Goal: Find specific page/section: Find specific page/section

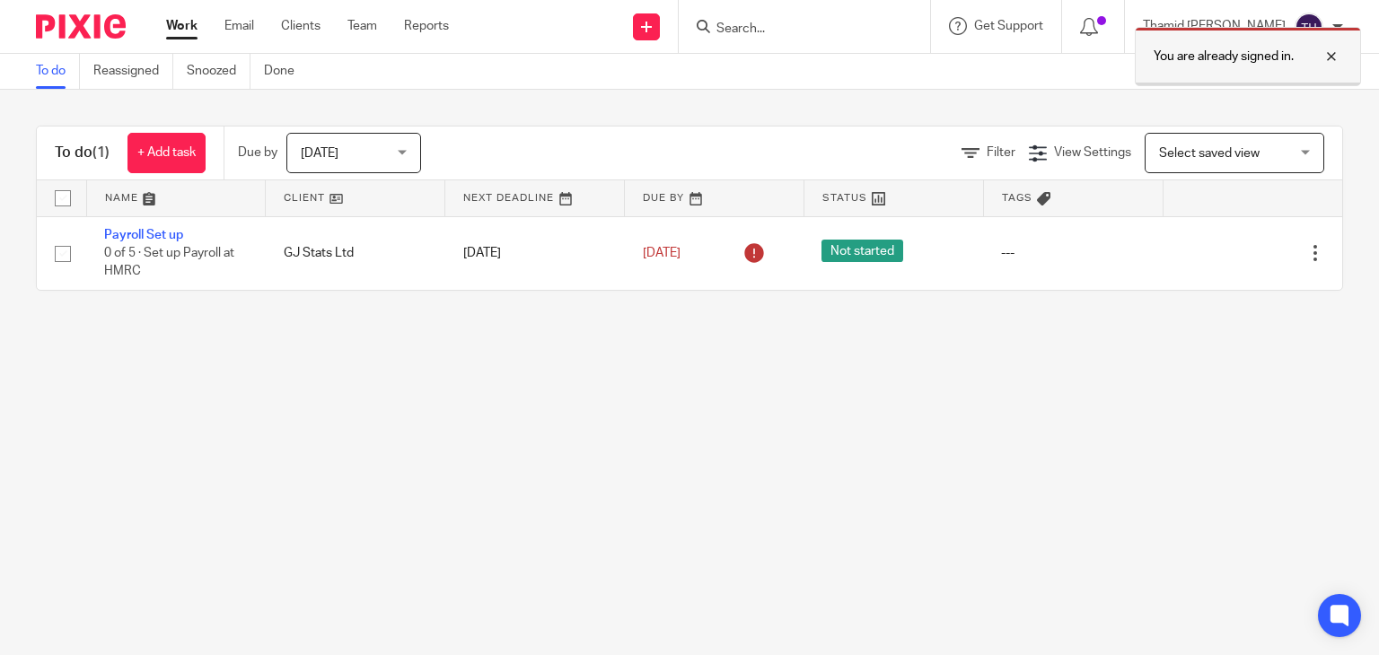
click at [1333, 59] on div at bounding box center [1318, 57] width 48 height 22
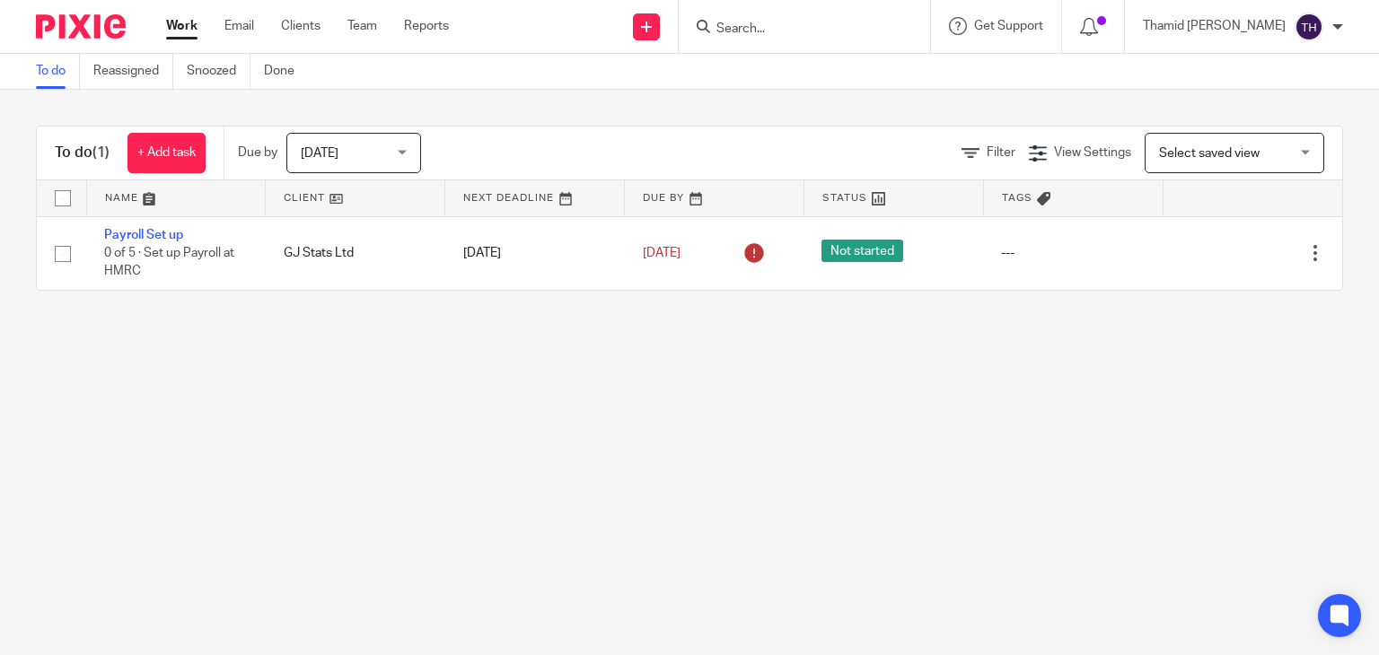
click at [876, 33] on input "Search" at bounding box center [796, 30] width 162 height 16
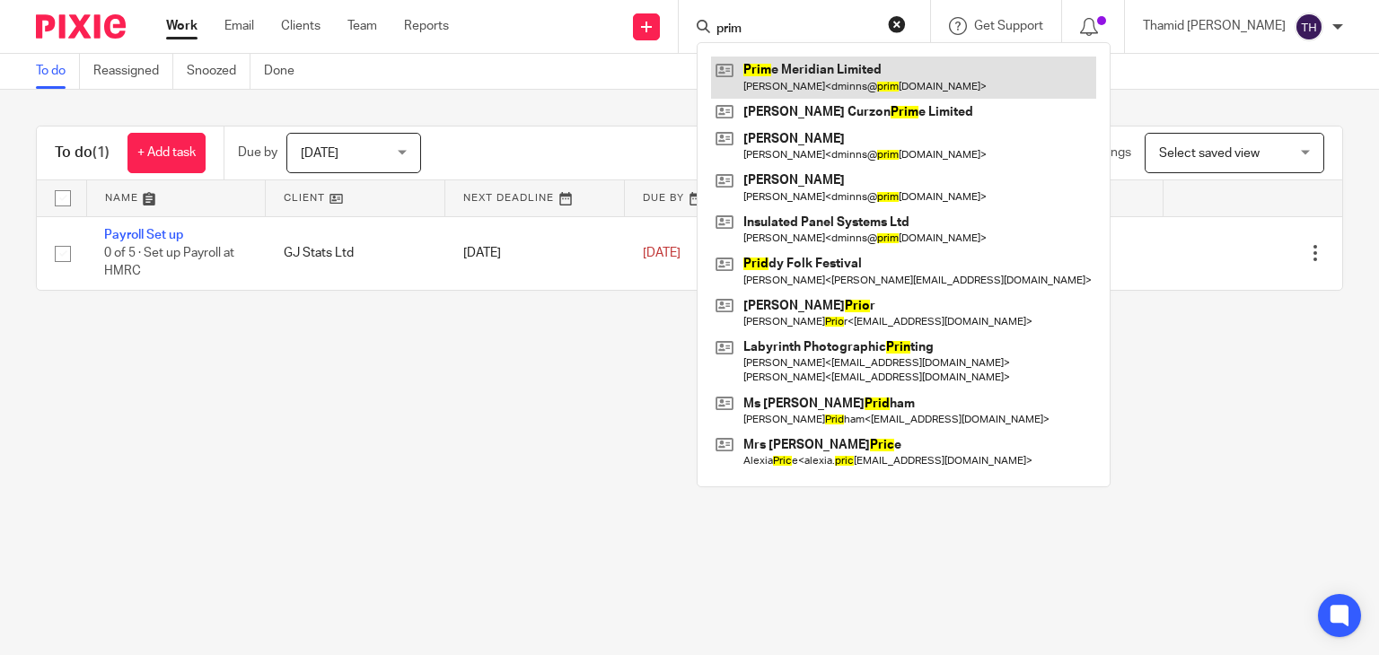
type input "prim"
click at [953, 85] on link at bounding box center [903, 77] width 385 height 41
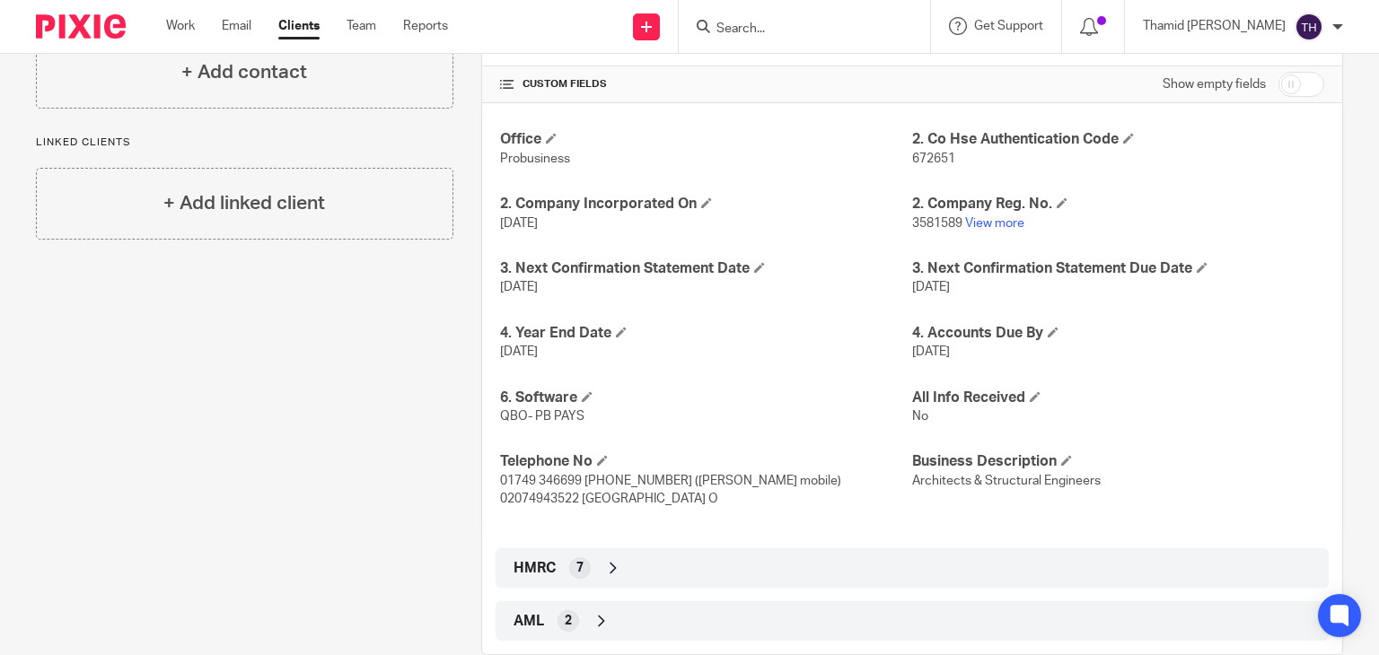
scroll to position [398, 0]
